Goal: Task Accomplishment & Management: Use online tool/utility

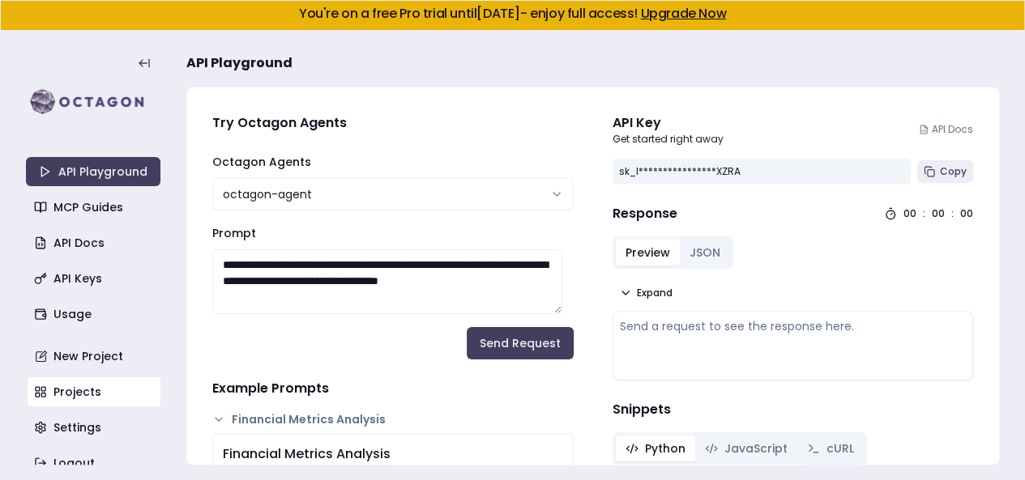
click at [76, 388] on link "Projects" at bounding box center [95, 391] width 134 height 29
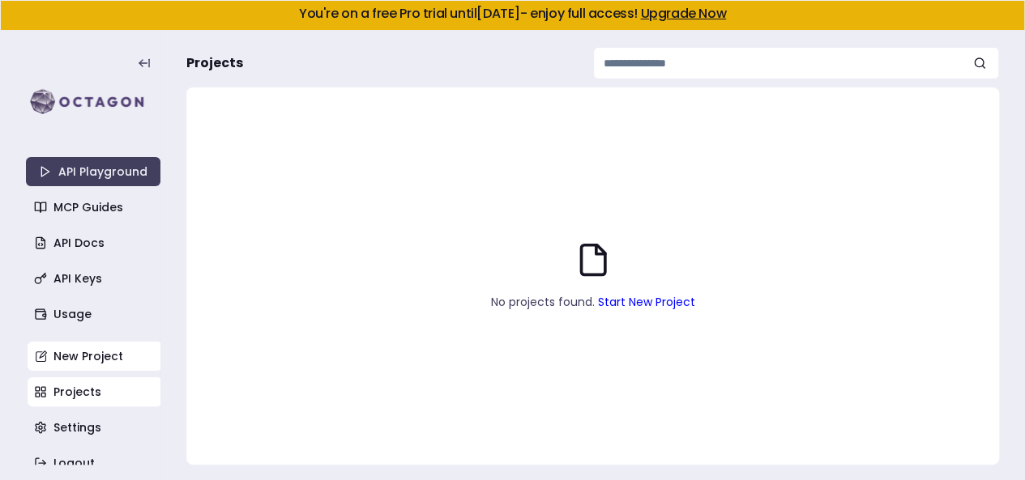
click at [100, 358] on link "New Project" at bounding box center [95, 356] width 134 height 29
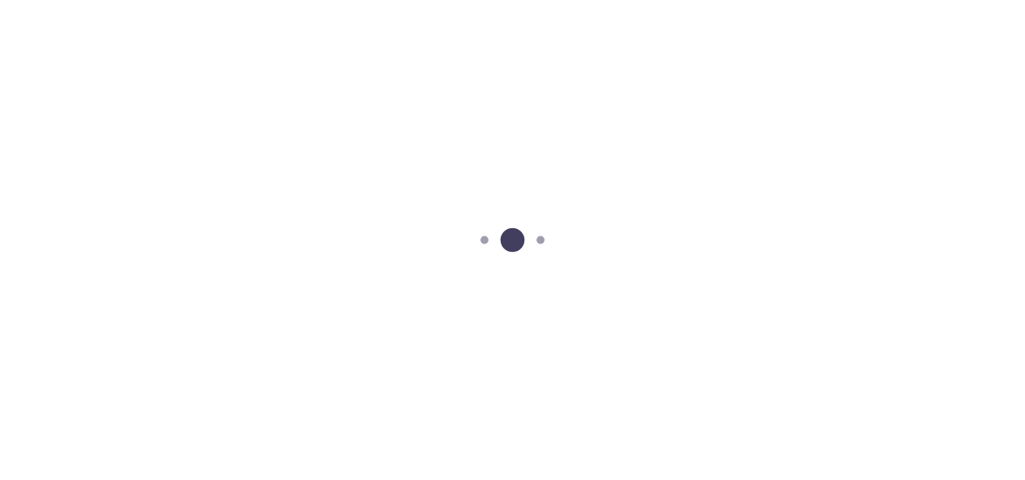
scroll to position [13, 0]
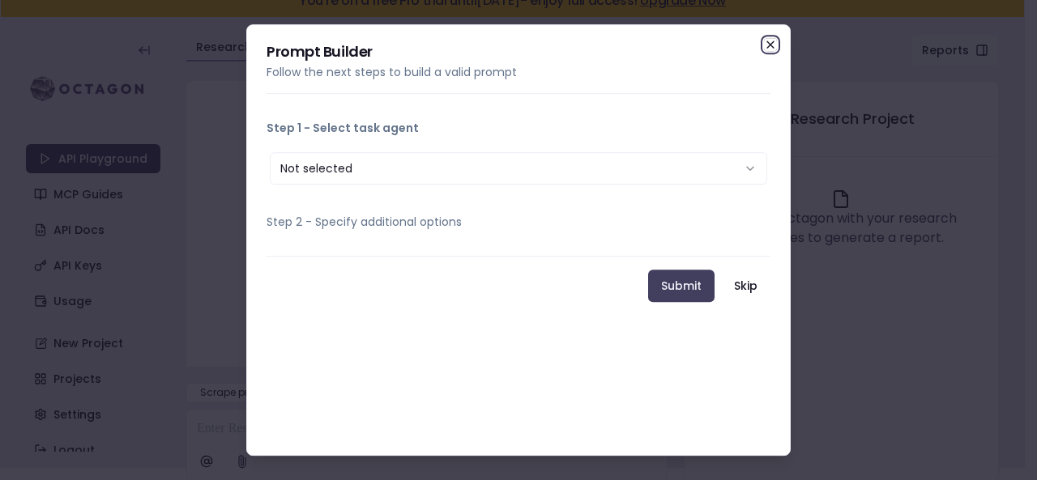
click at [774, 45] on icon "button" at bounding box center [770, 44] width 13 height 13
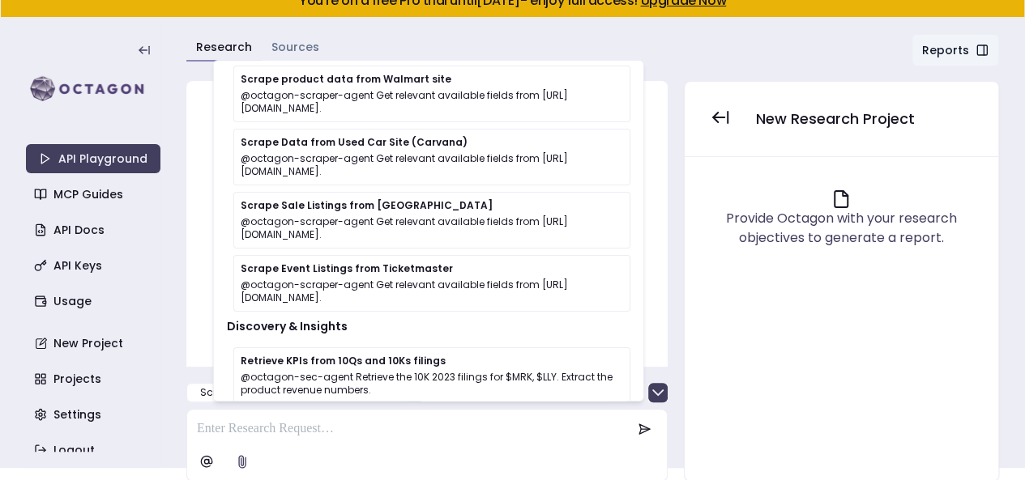
scroll to position [36, 0]
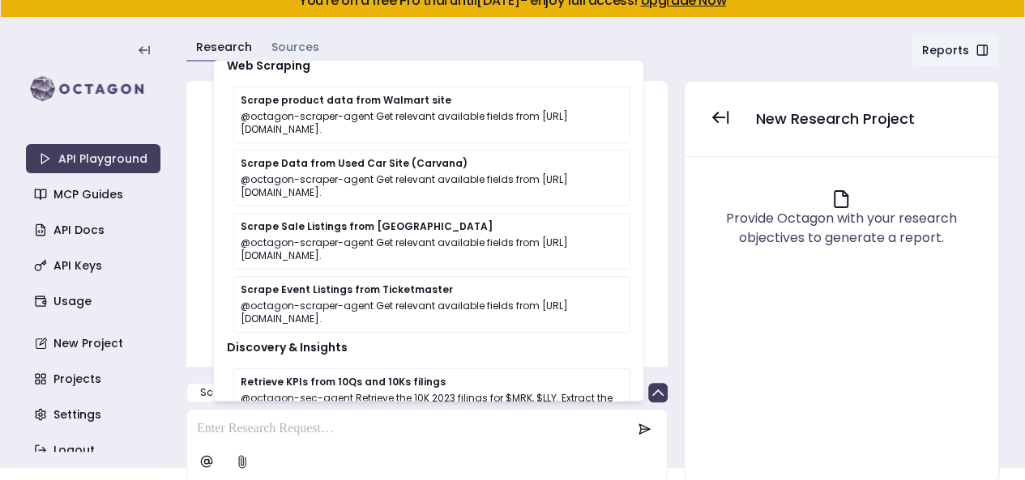
click at [672, 54] on div "Research Sources Reports Chat" at bounding box center [592, 54] width 812 height 40
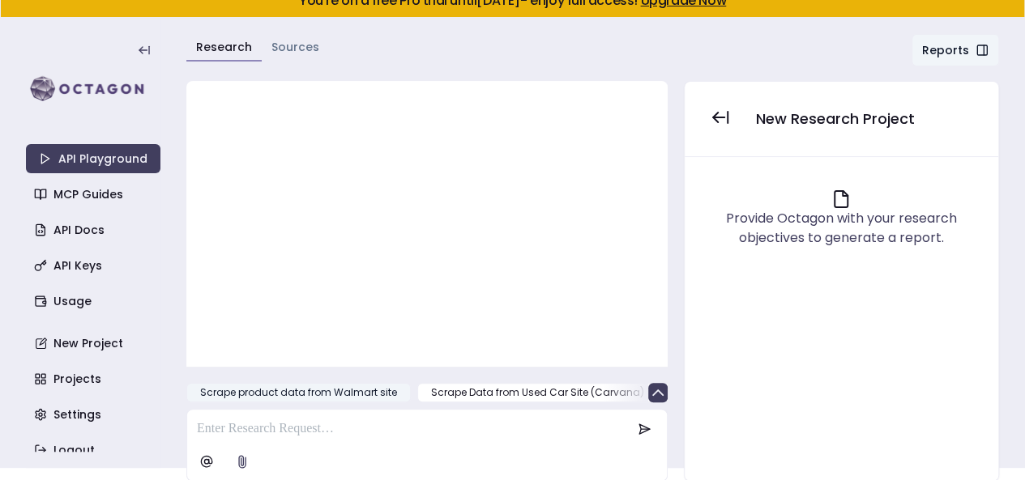
click at [351, 391] on button "Scrape product data from Walmart site" at bounding box center [298, 392] width 224 height 19
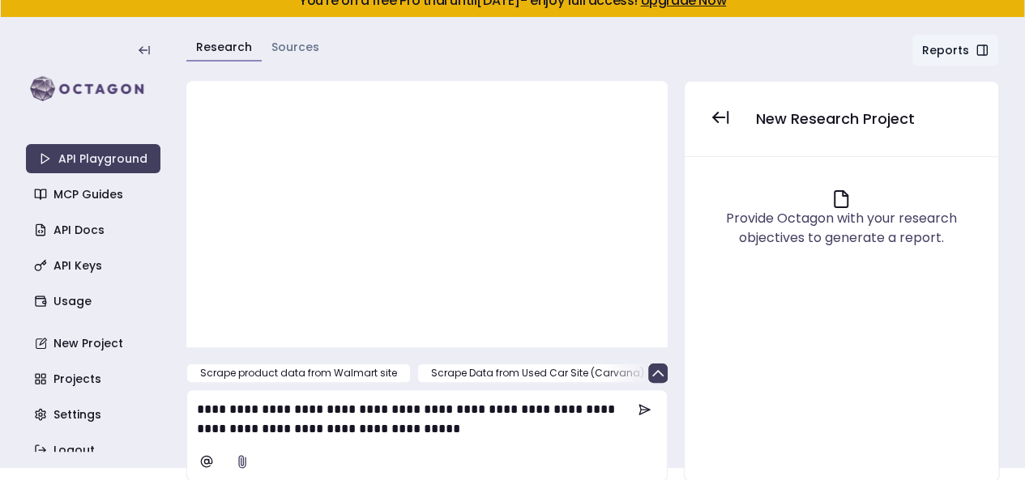
click at [361, 289] on div at bounding box center [426, 206] width 449 height 219
click at [426, 254] on div at bounding box center [426, 206] width 449 height 219
click at [553, 365] on button "Scrape Data from Used Car Site (Carvana)" at bounding box center [537, 373] width 241 height 19
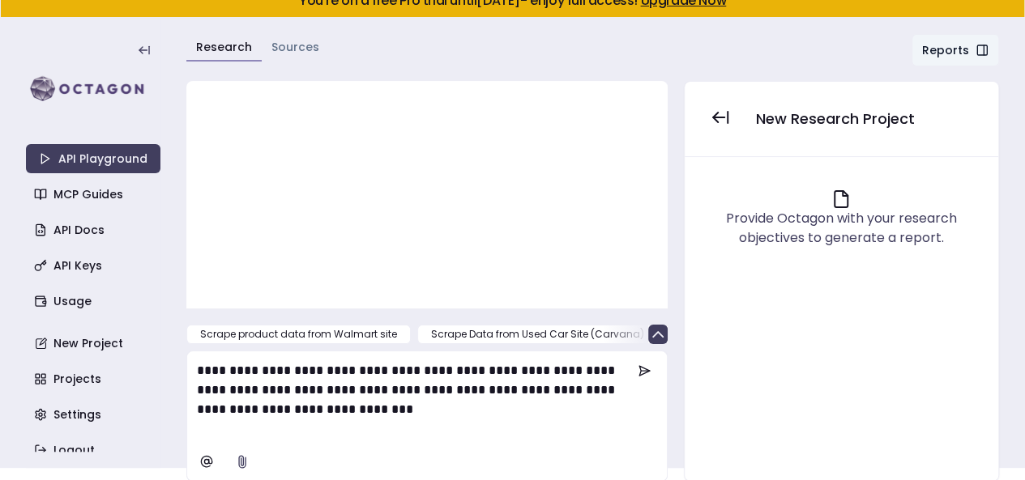
click at [475, 192] on div at bounding box center [426, 187] width 449 height 180
click at [76, 334] on link "New Project" at bounding box center [95, 343] width 134 height 29
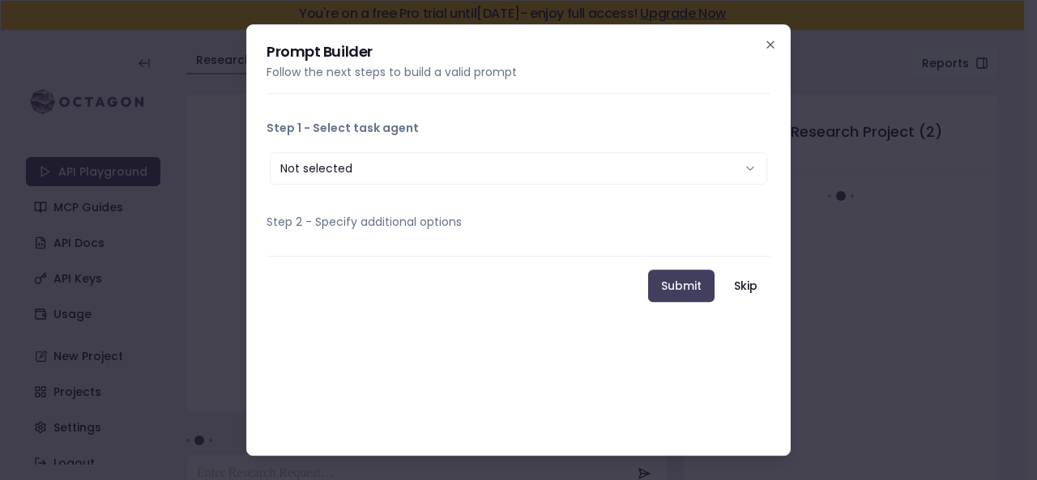
scroll to position [15, 0]
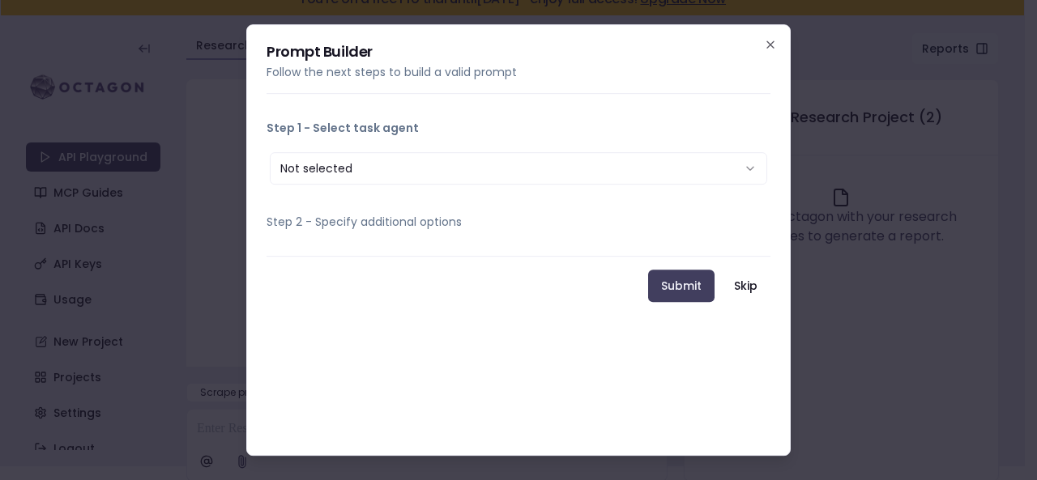
click at [329, 173] on button "Not selected" at bounding box center [518, 168] width 497 height 32
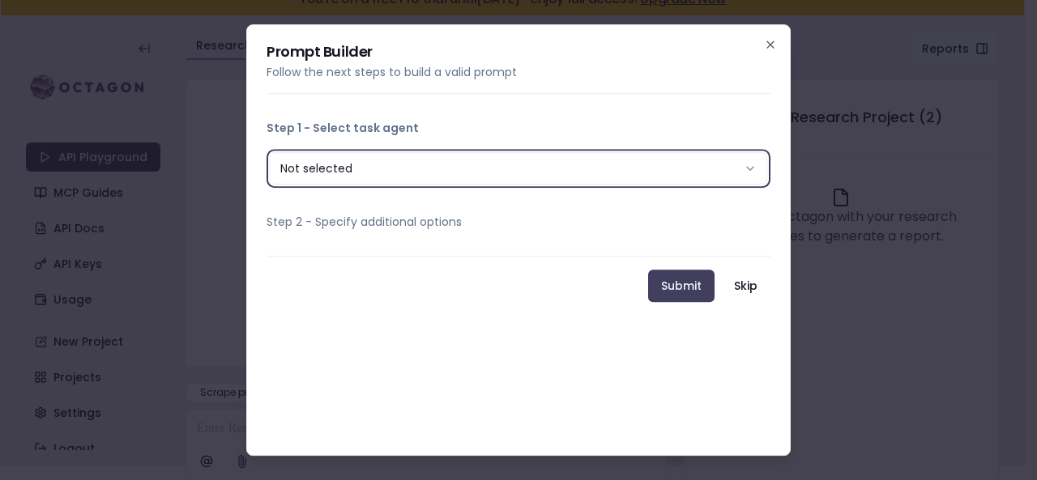
click at [464, 101] on div "**********" at bounding box center [518, 240] width 544 height 432
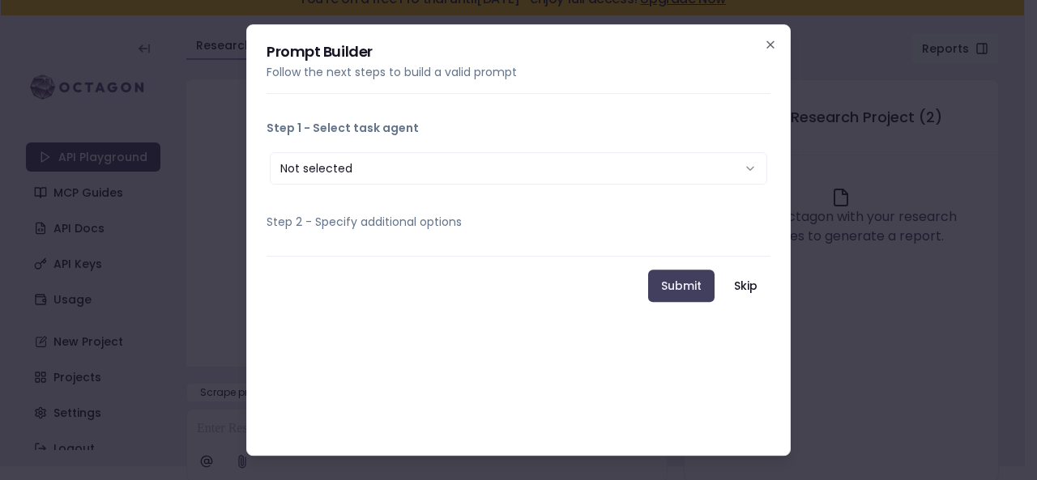
click at [423, 223] on button "Step 2 - Specify additional options" at bounding box center [518, 222] width 504 height 42
click at [769, 48] on icon "button" at bounding box center [770, 44] width 13 height 13
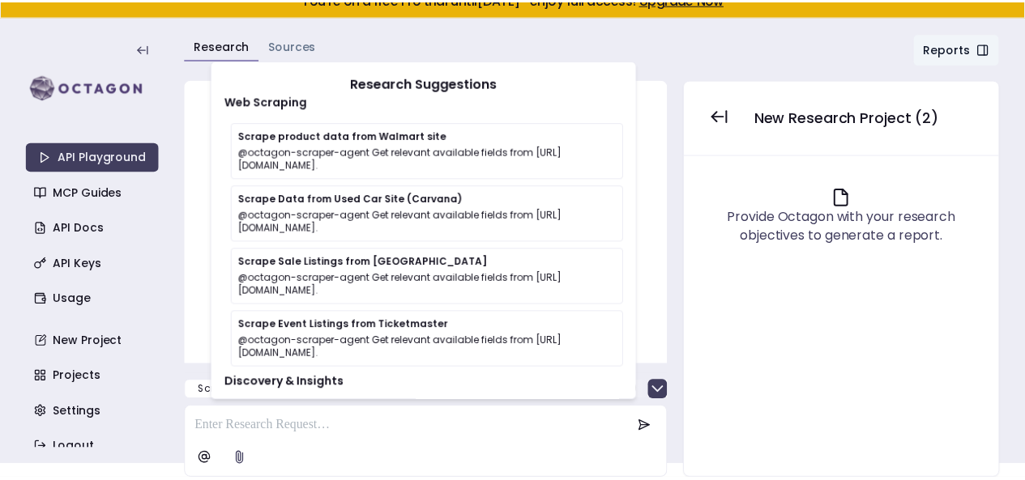
scroll to position [13, 0]
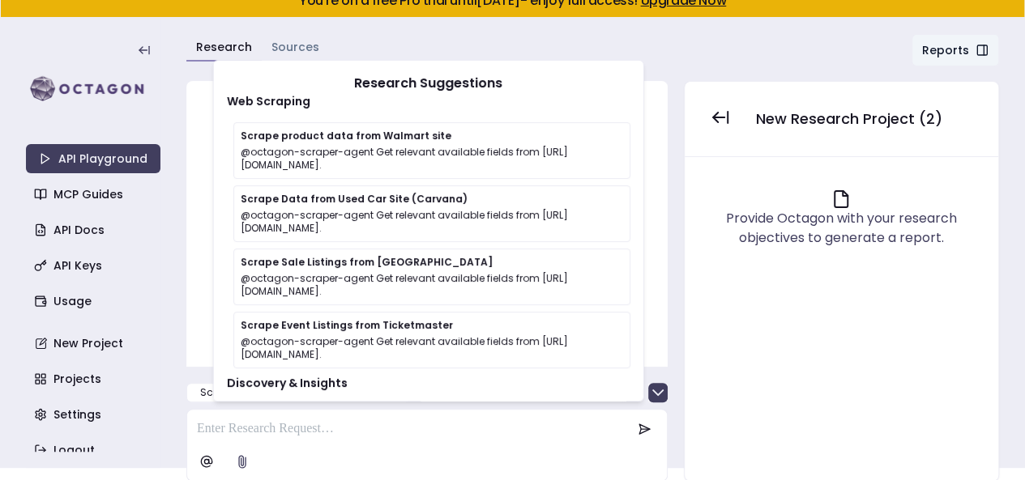
click at [480, 49] on div "Research Sources Reports Chat" at bounding box center [592, 54] width 812 height 40
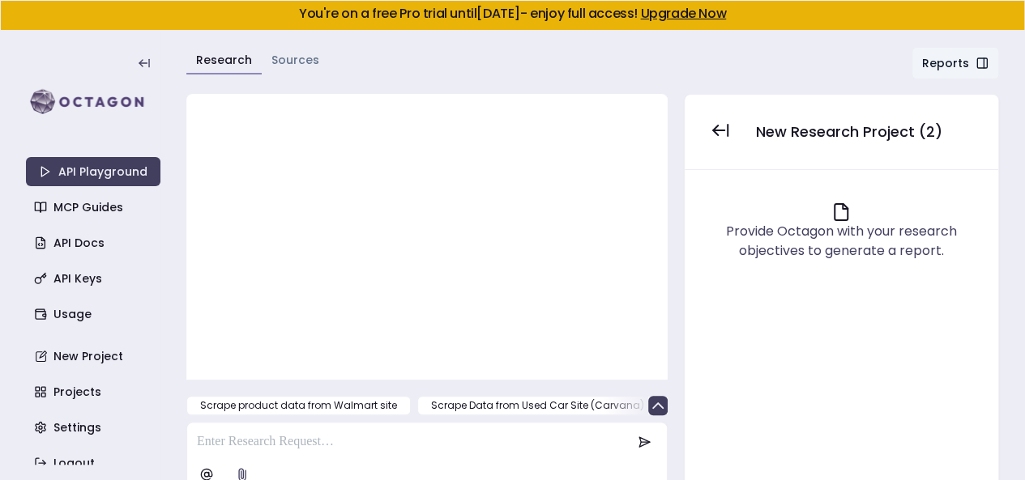
scroll to position [12, 0]
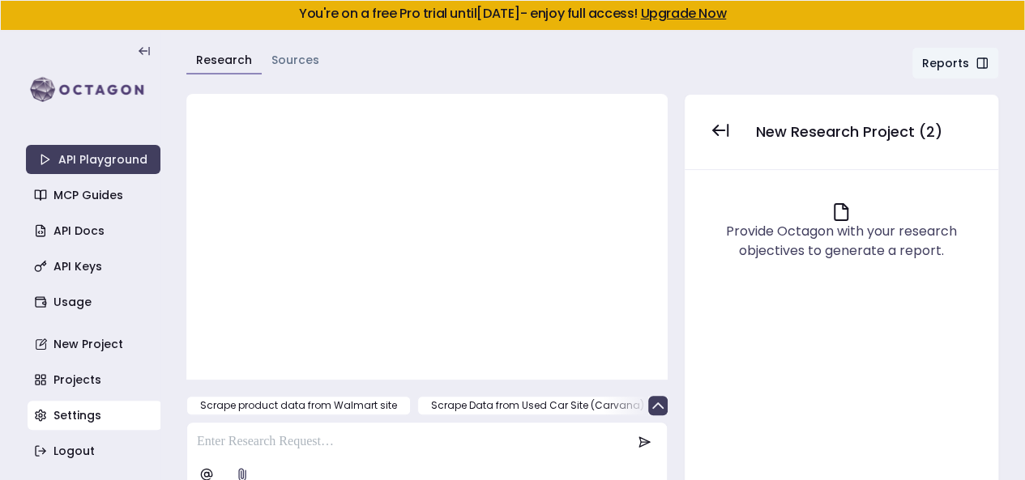
click at [102, 418] on link "Settings" at bounding box center [95, 415] width 134 height 29
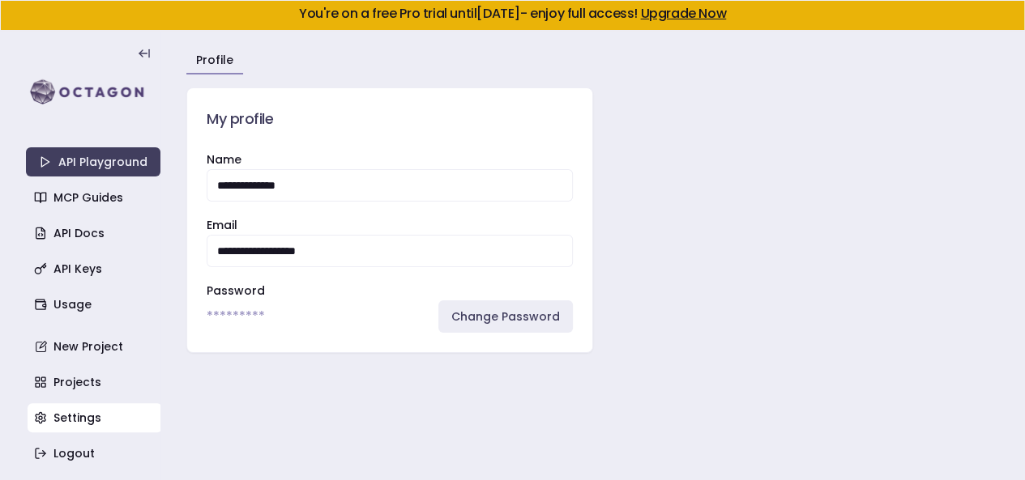
scroll to position [12, 0]
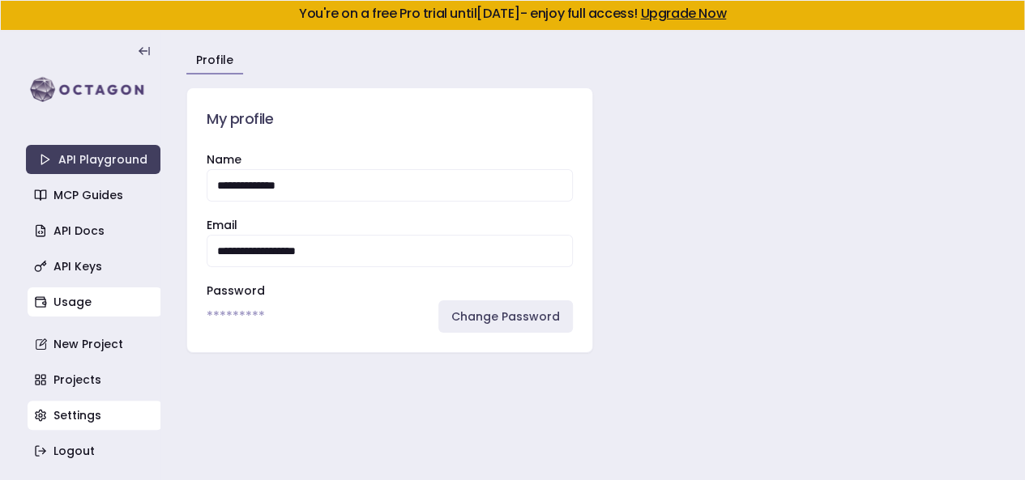
click at [116, 309] on link "Usage" at bounding box center [95, 302] width 134 height 29
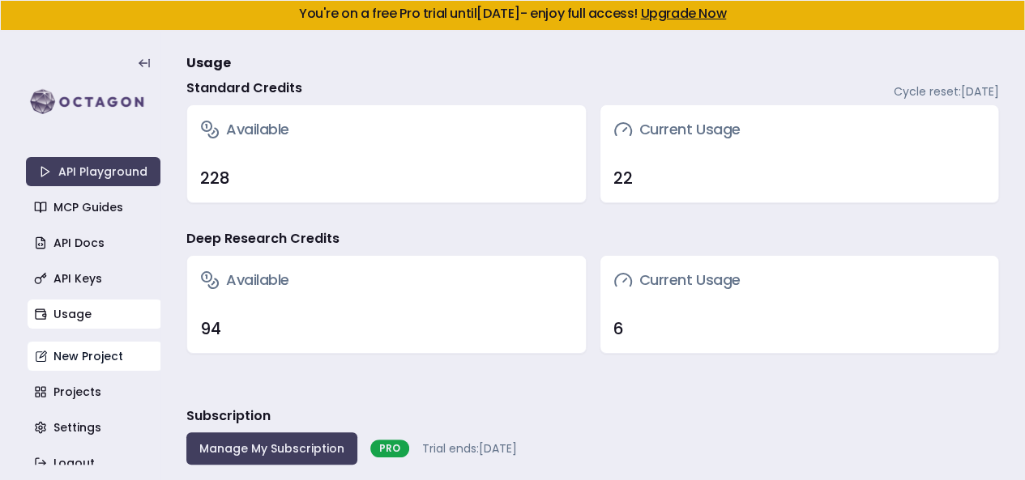
click at [92, 351] on link "New Project" at bounding box center [95, 356] width 134 height 29
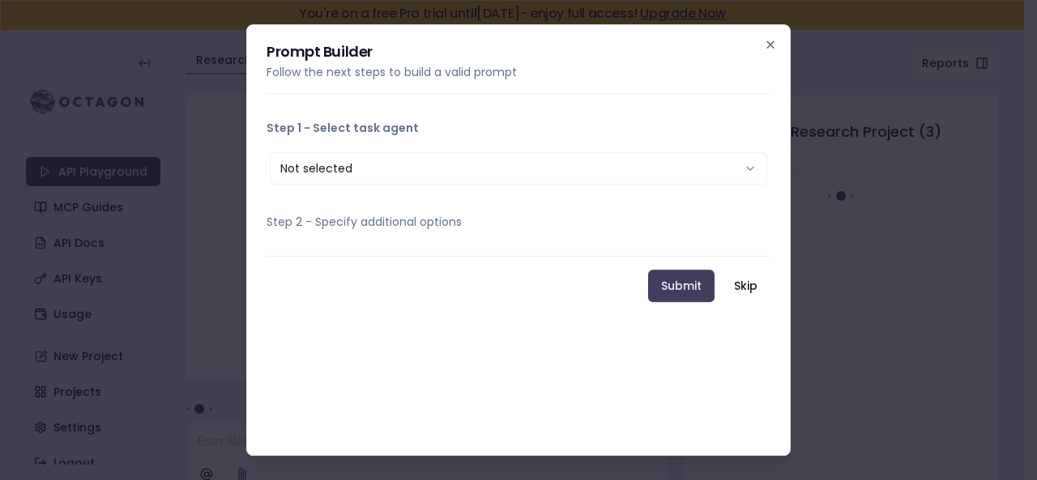
scroll to position [13, 0]
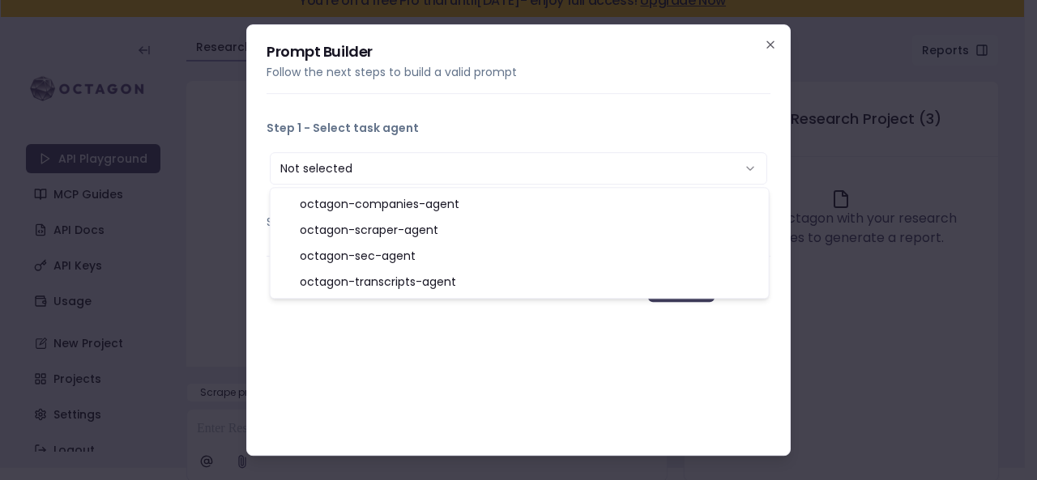
click at [460, 166] on button "Not selected" at bounding box center [518, 168] width 497 height 32
select select "**********"
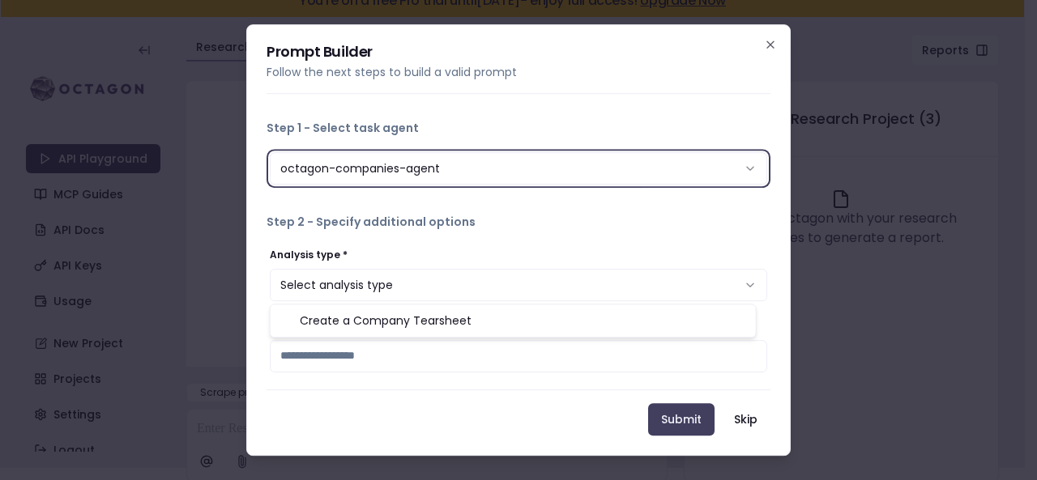
click at [437, 286] on button "Select analysis type" at bounding box center [518, 285] width 497 height 32
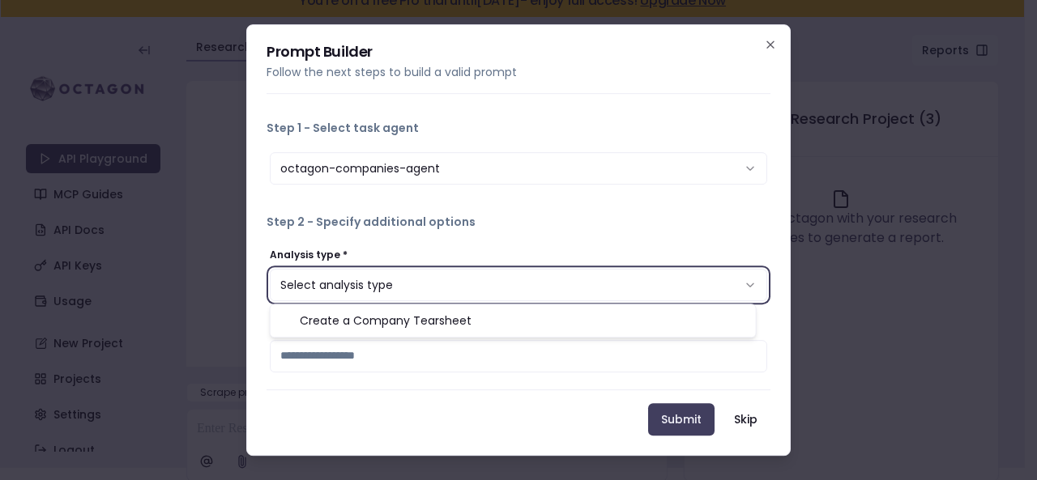
click at [436, 232] on button "Step 2 - Specify additional options" at bounding box center [518, 222] width 504 height 42
click at [432, 279] on button "Select analysis type" at bounding box center [518, 285] width 497 height 32
click at [413, 335] on div "Create a Company Tearsheet" at bounding box center [513, 321] width 485 height 32
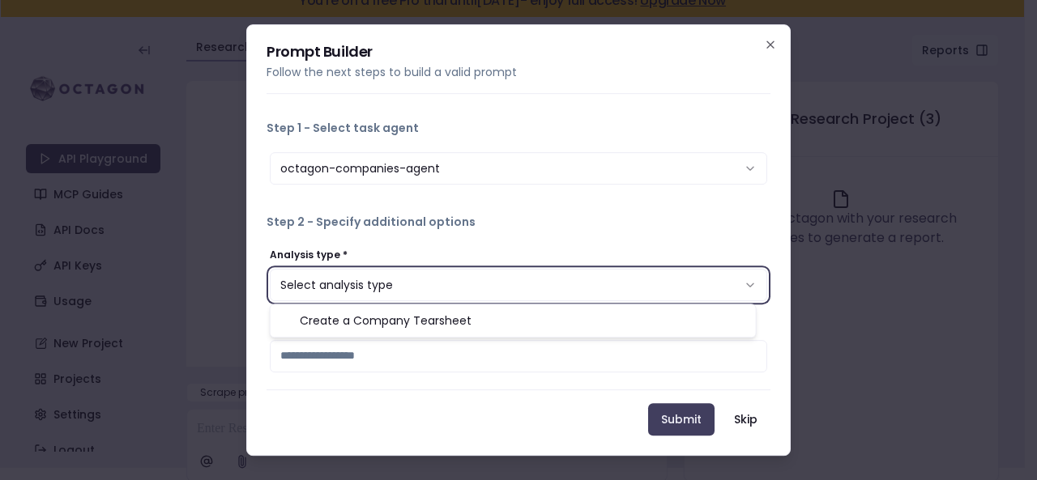
select select "*********"
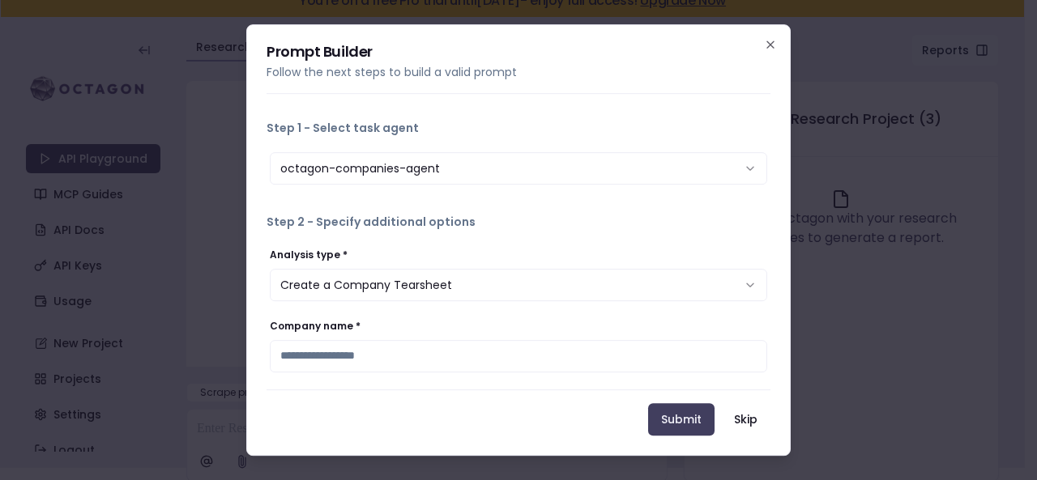
click at [420, 240] on button "Step 2 - Specify additional options" at bounding box center [518, 222] width 504 height 42
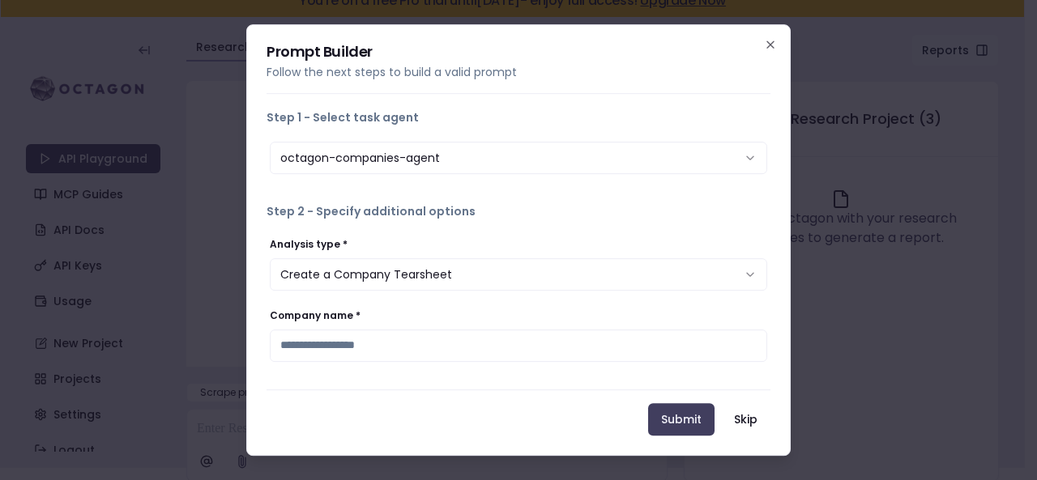
scroll to position [14, 0]
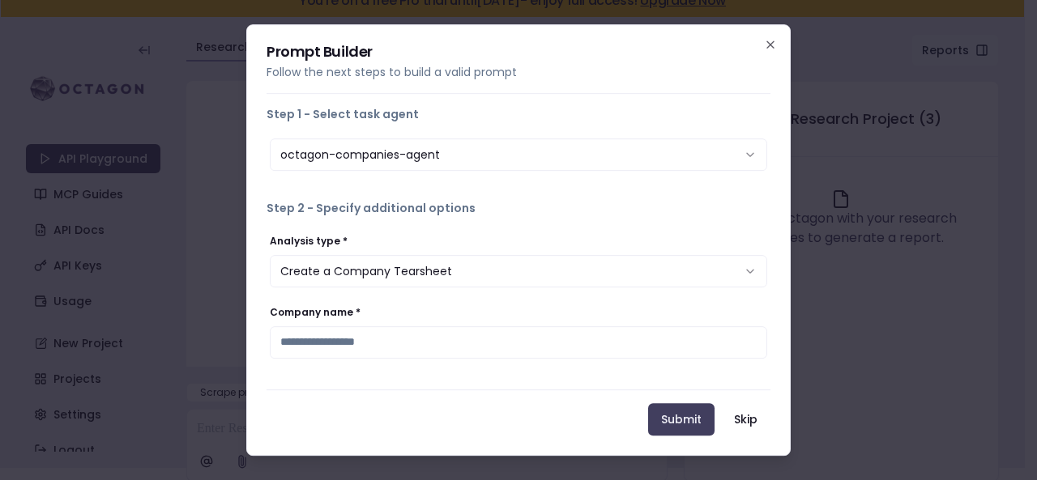
click at [404, 337] on input "Company name *" at bounding box center [518, 342] width 497 height 32
click at [404, 296] on div at bounding box center [518, 296] width 497 height 16
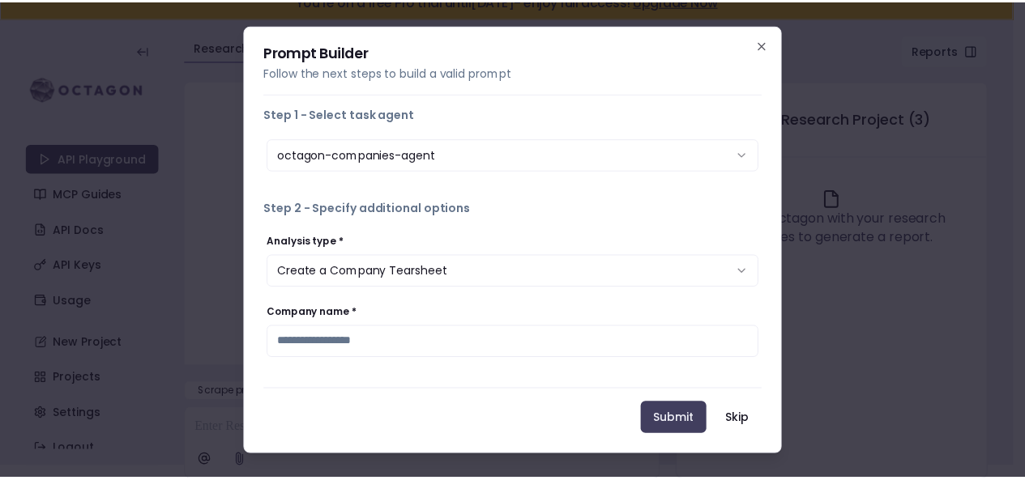
scroll to position [0, 0]
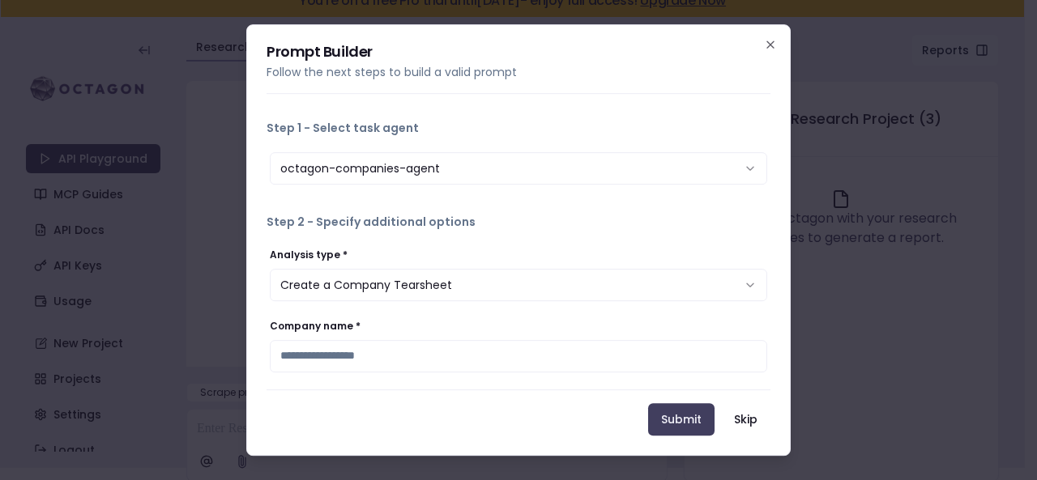
click at [777, 45] on div "**********" at bounding box center [518, 240] width 544 height 432
click at [768, 46] on icon "button" at bounding box center [770, 44] width 6 height 6
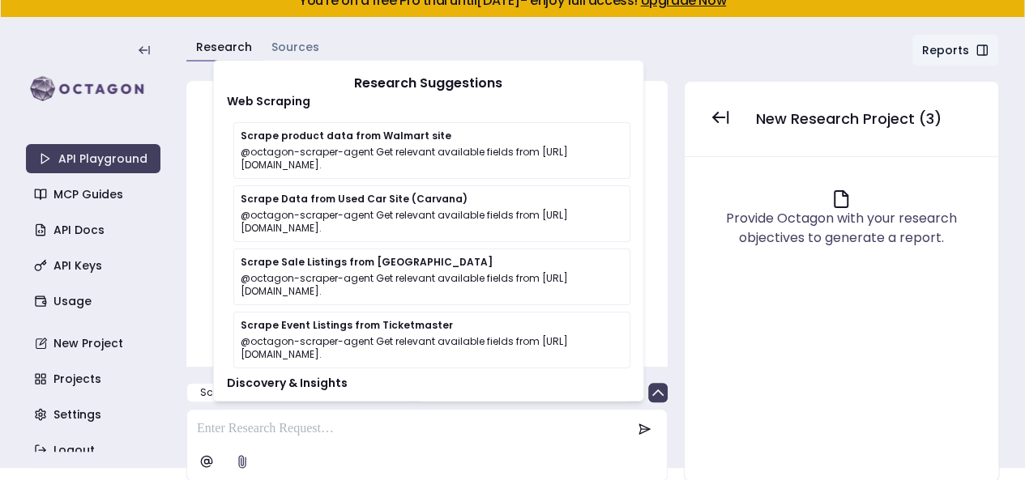
click at [679, 69] on div "Research Sources Reports Chat" at bounding box center [592, 54] width 812 height 40
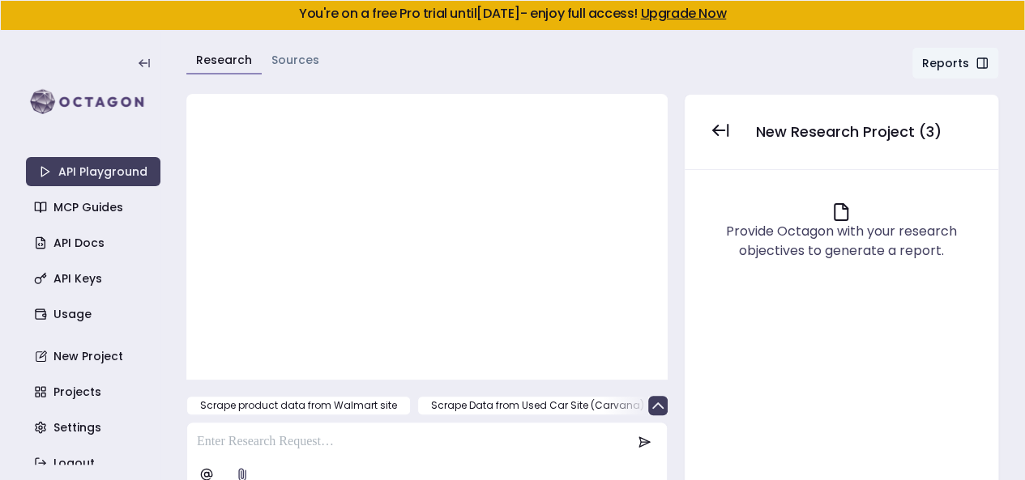
click at [458, 155] on div at bounding box center [426, 229] width 449 height 238
click at [424, 172] on div at bounding box center [426, 229] width 449 height 238
click at [423, 173] on div at bounding box center [426, 229] width 449 height 238
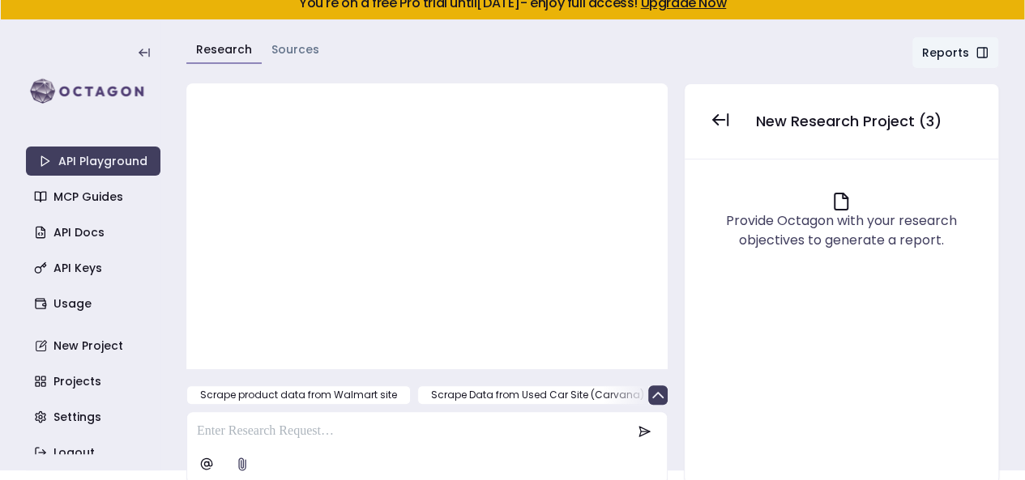
scroll to position [13, 0]
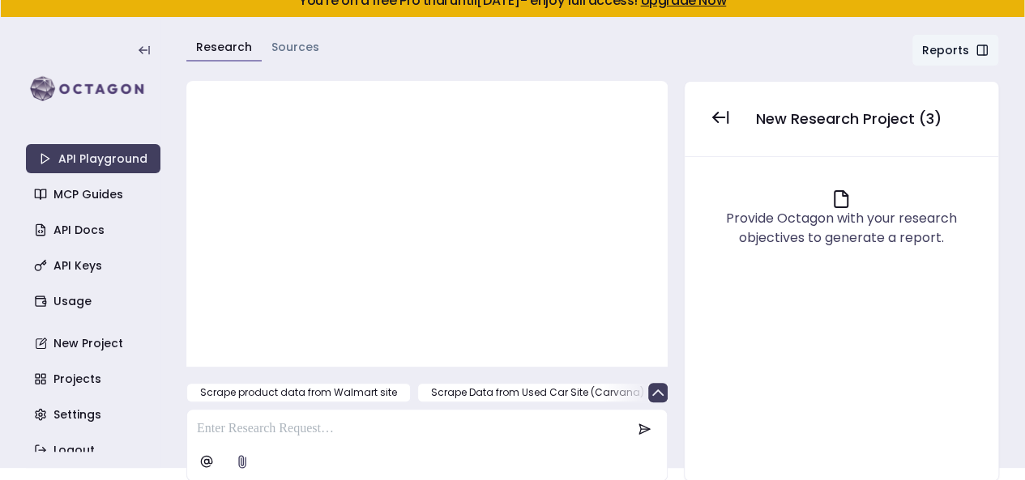
click at [365, 130] on div at bounding box center [426, 216] width 449 height 238
click at [373, 386] on button "Scrape product data from Walmart site" at bounding box center [298, 392] width 224 height 19
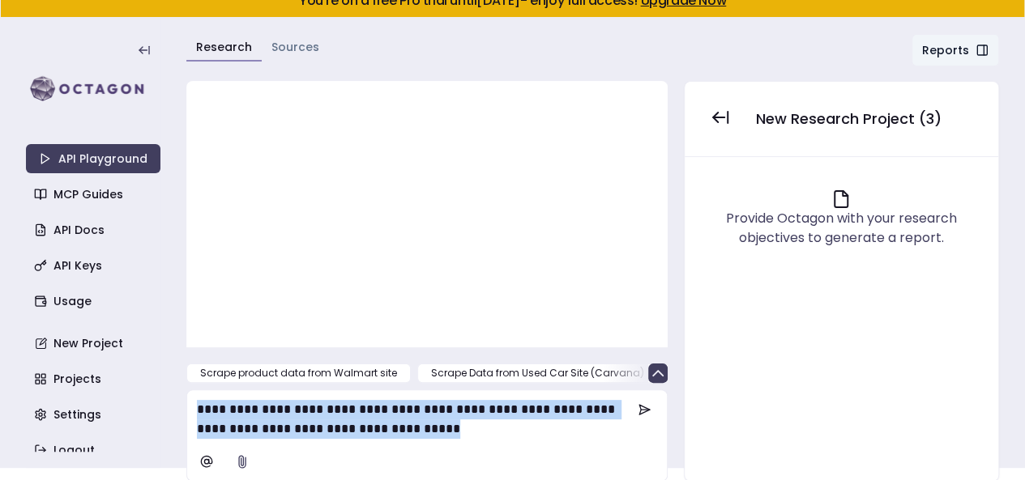
drag, startPoint x: 567, startPoint y: 427, endPoint x: 173, endPoint y: 390, distance: 395.4
click at [185, 393] on section "**********" at bounding box center [512, 243] width 1025 height 450
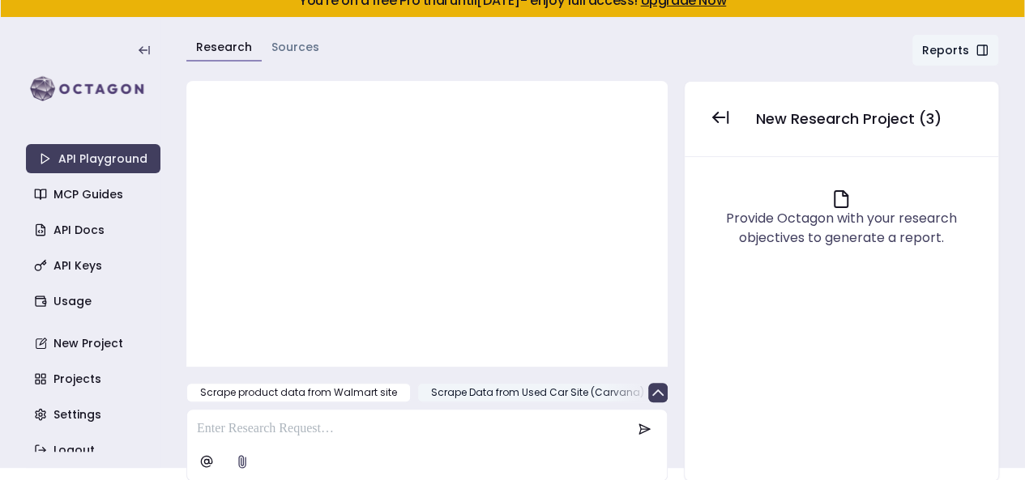
click at [487, 386] on button "Scrape Data from Used Car Site (Carvana)" at bounding box center [537, 392] width 241 height 19
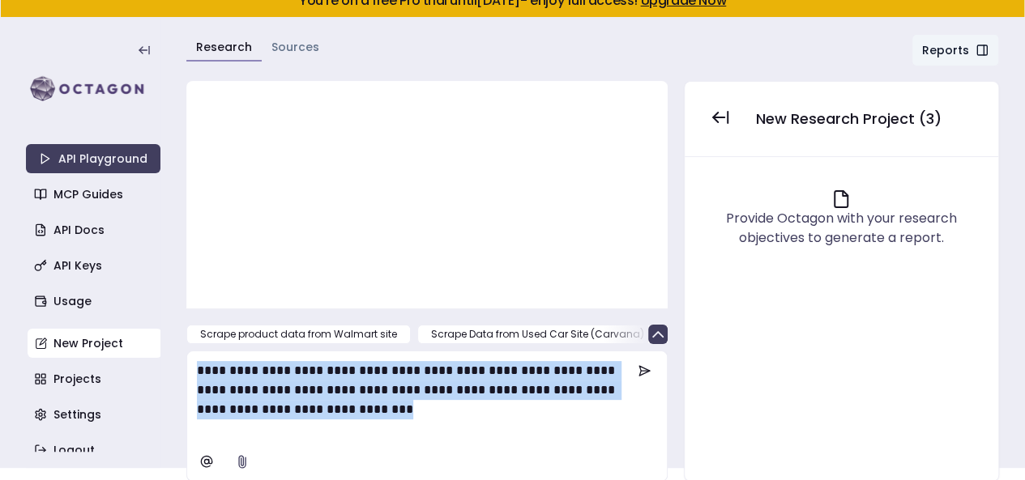
drag, startPoint x: 279, startPoint y: 435, endPoint x: 144, endPoint y: 333, distance: 169.4
click at [159, 347] on section "**********" at bounding box center [512, 243] width 1025 height 450
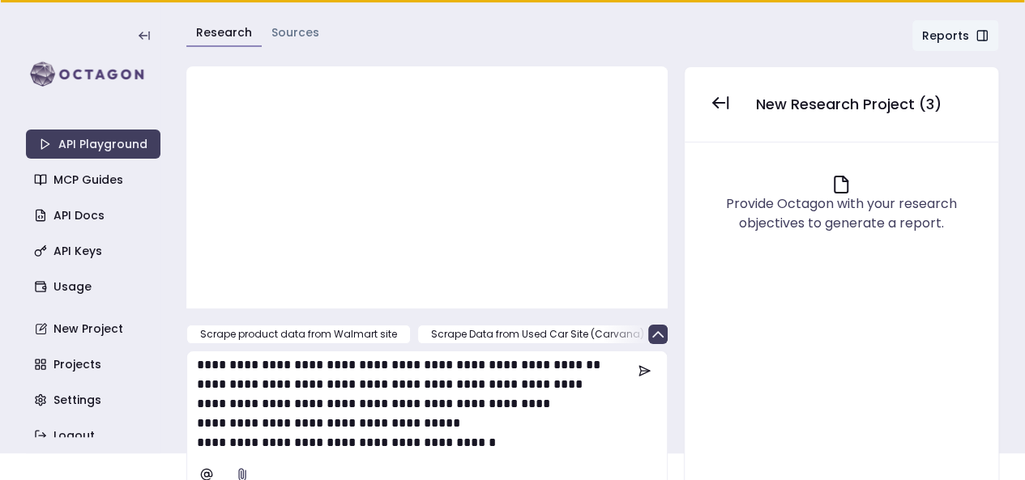
scroll to position [1231, 0]
click at [646, 367] on icon at bounding box center [643, 370] width 13 height 13
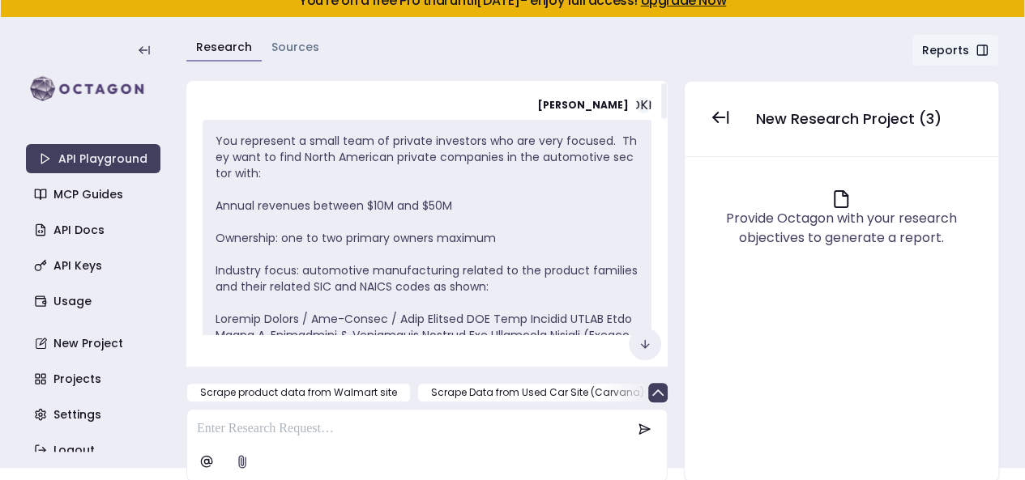
scroll to position [0, 0]
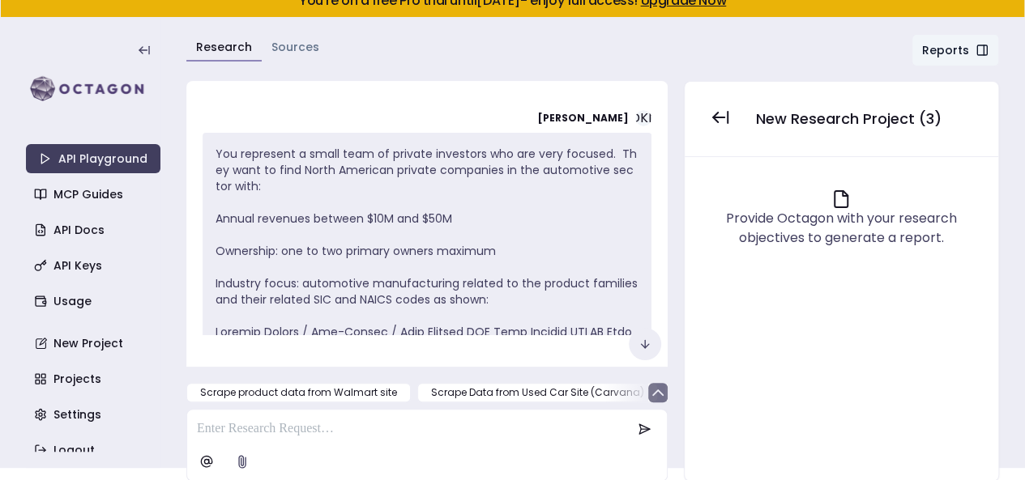
click at [657, 394] on icon "button" at bounding box center [657, 392] width 19 height 19
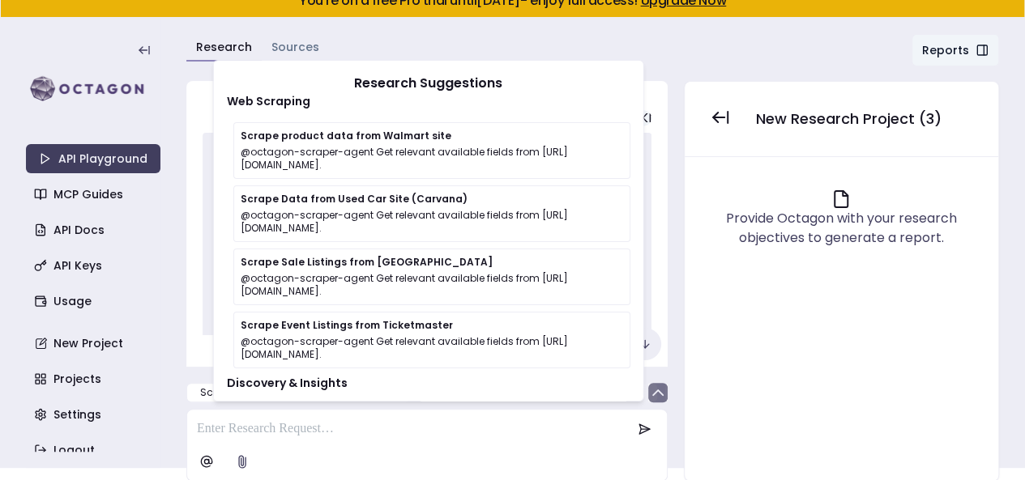
click at [627, 51] on div "Research Sources Reports Chat" at bounding box center [592, 54] width 812 height 40
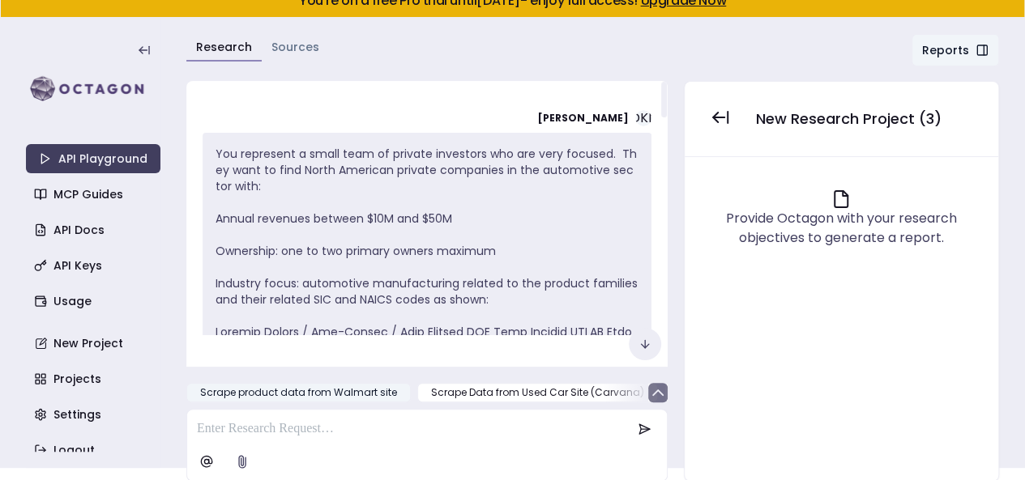
click at [368, 396] on button "Scrape product data from Walmart site" at bounding box center [298, 392] width 224 height 19
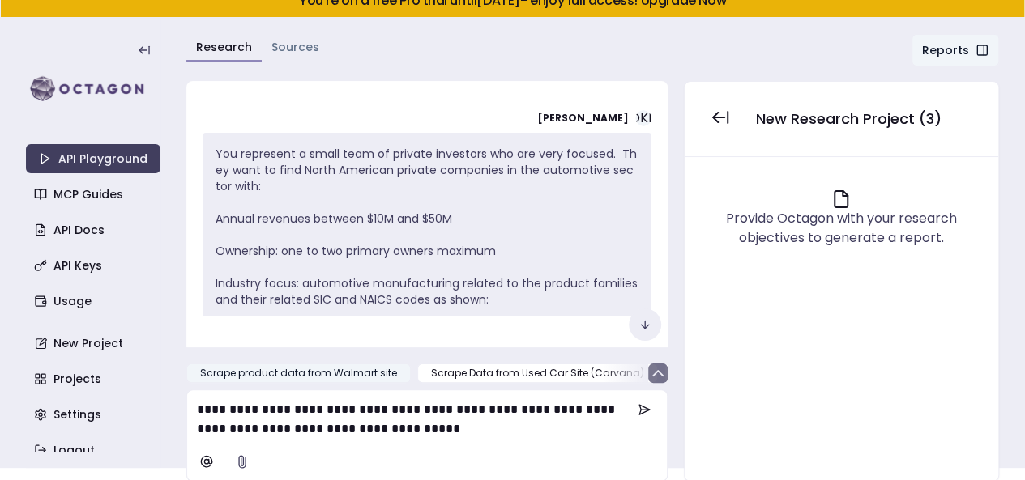
click at [403, 378] on button "Scrape product data from Walmart site" at bounding box center [298, 373] width 224 height 19
click at [395, 373] on button "Scrape product data from Walmart site" at bounding box center [298, 373] width 224 height 19
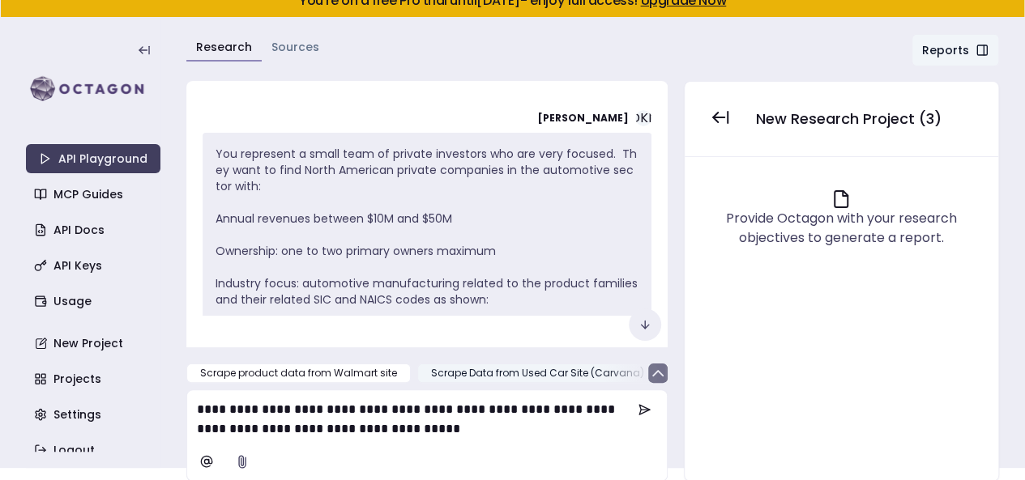
click at [530, 377] on button "Scrape Data from Used Car Site (Carvana)" at bounding box center [537, 373] width 241 height 19
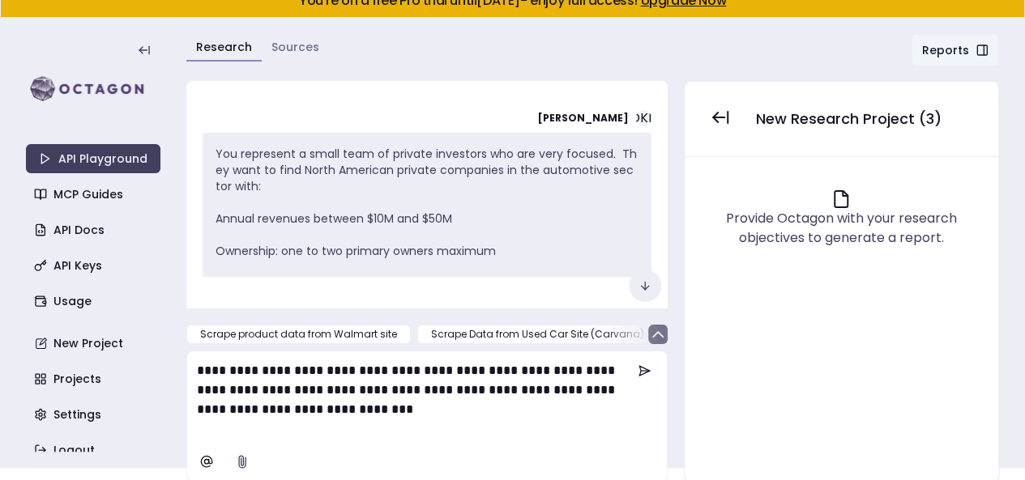
click at [667, 331] on icon "button" at bounding box center [657, 334] width 19 height 19
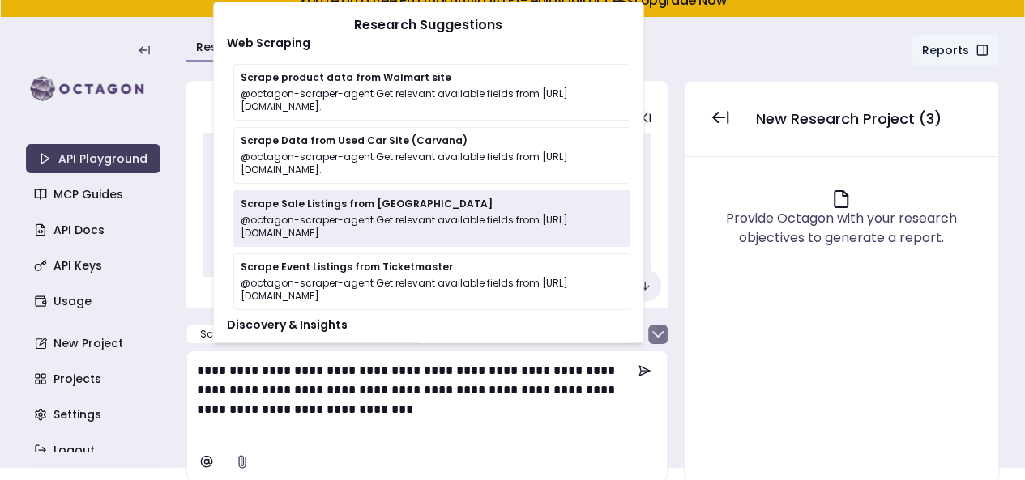
click at [432, 240] on p "@octagon-scraper-agent Get relevant available fields from [URL][DOMAIN_NAME]." at bounding box center [432, 227] width 382 height 26
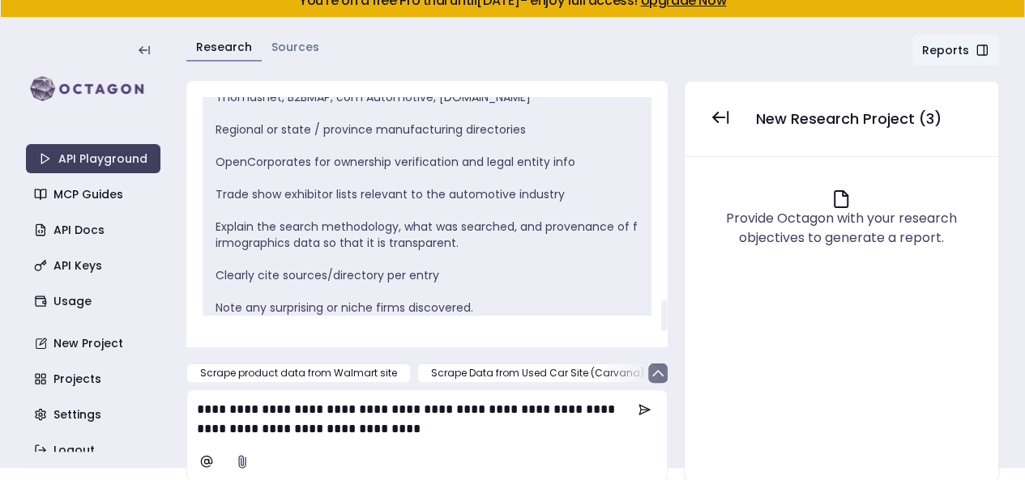
scroll to position [1571, 0]
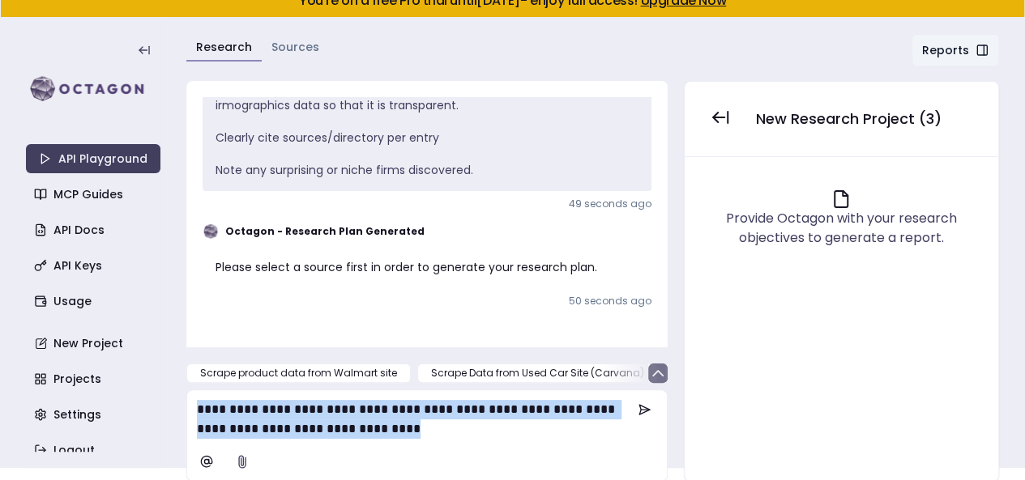
drag, startPoint x: 513, startPoint y: 433, endPoint x: 159, endPoint y: 378, distance: 359.0
click at [159, 378] on section "API Playground MCP Guides API Docs API Keys Usage New Project Projects Settings…" at bounding box center [512, 243] width 1025 height 450
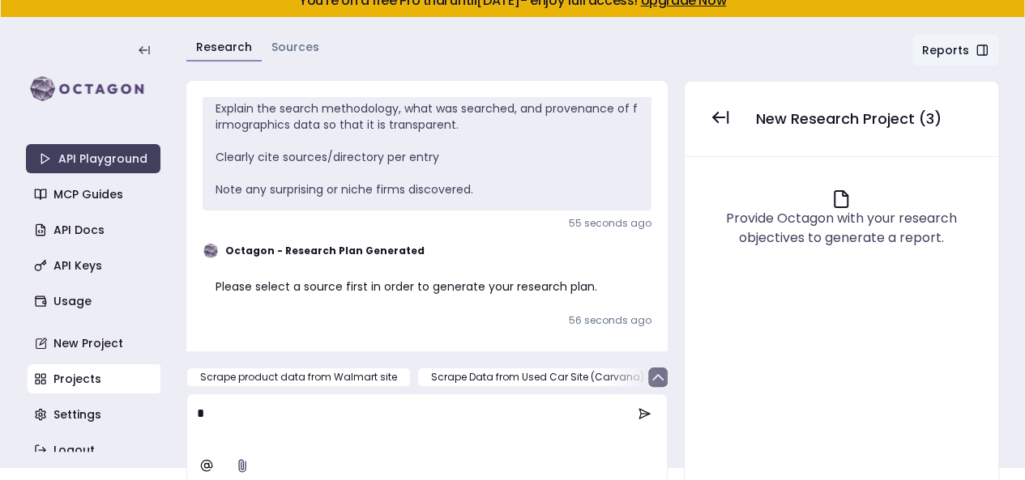
scroll to position [1552, 0]
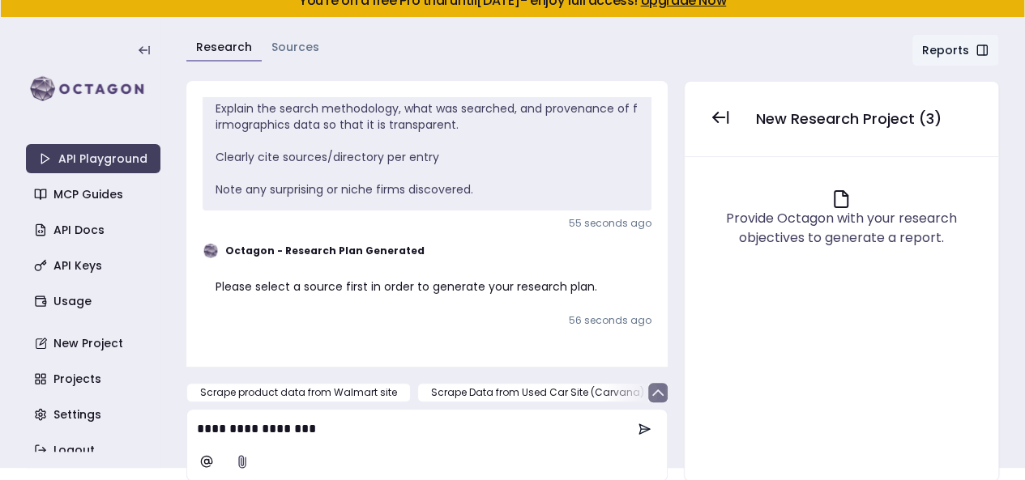
click at [647, 428] on icon at bounding box center [643, 429] width 13 height 13
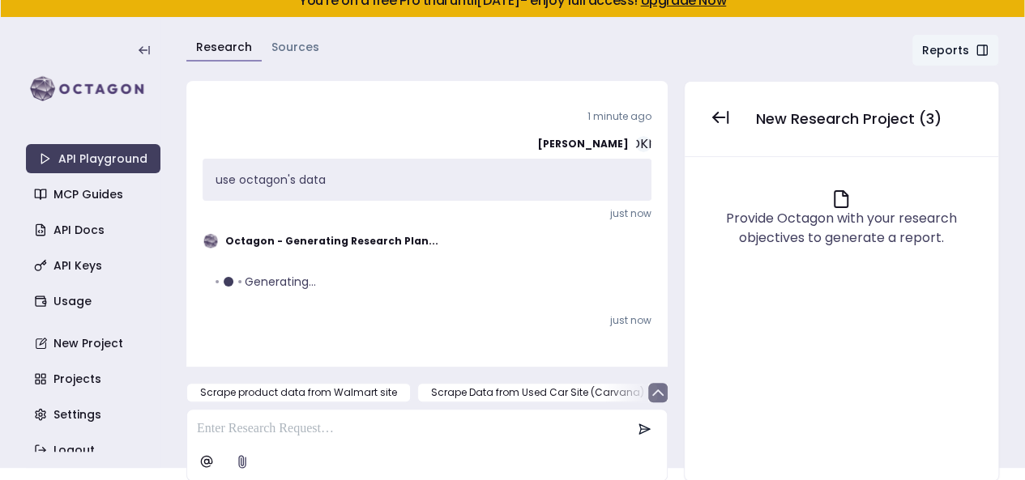
scroll to position [1746, 0]
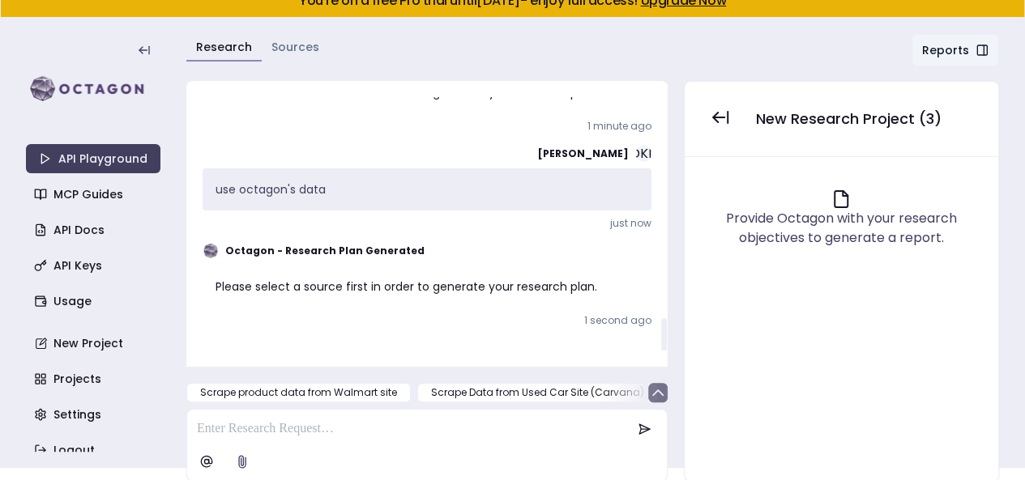
click at [377, 252] on strong "Octagon - Research Plan Generated" at bounding box center [324, 251] width 199 height 13
click at [373, 279] on p "Please select a source first in order to generate your research plan." at bounding box center [426, 287] width 423 height 16
click at [377, 390] on button "Scrape product data from Walmart site" at bounding box center [298, 392] width 224 height 19
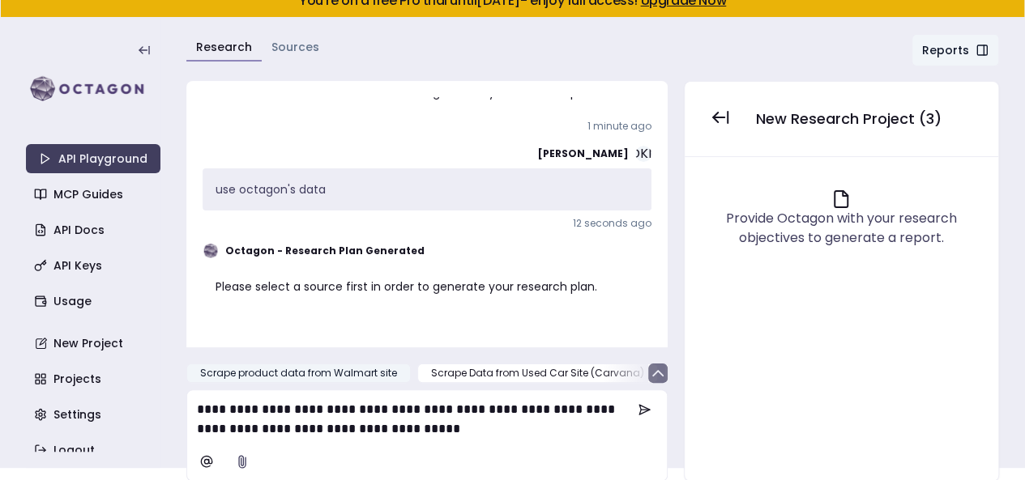
scroll to position [1756, 0]
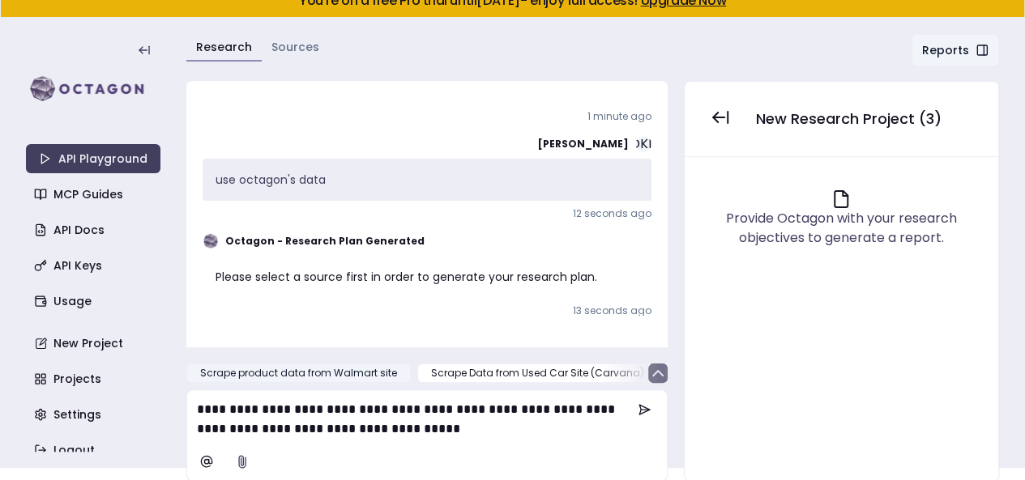
click at [377, 390] on div "**********" at bounding box center [426, 435] width 479 height 91
click at [616, 379] on div at bounding box center [625, 373] width 45 height 19
click at [664, 376] on icon "button" at bounding box center [657, 373] width 19 height 19
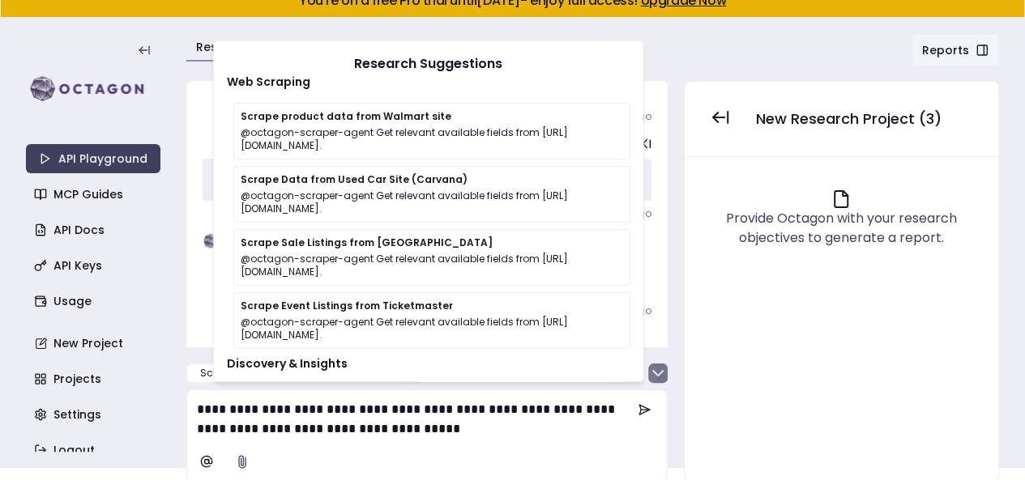
click at [664, 373] on icon "button" at bounding box center [657, 373] width 19 height 19
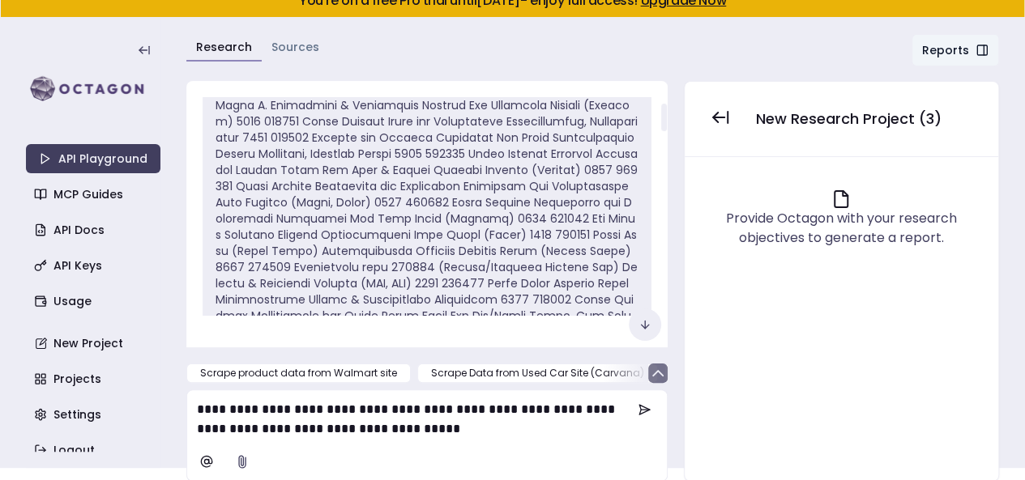
scroll to position [0, 0]
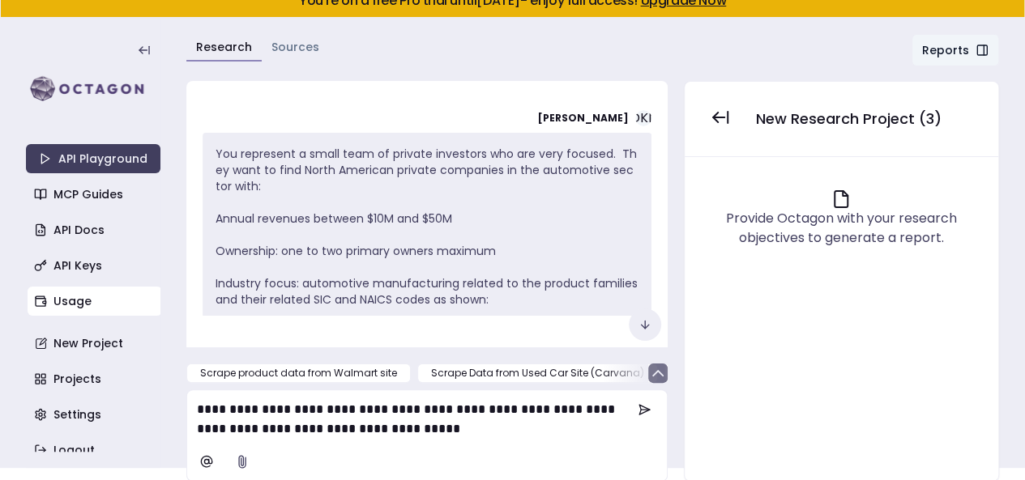
click at [89, 304] on link "Usage" at bounding box center [95, 301] width 134 height 29
